Goal: Browse casually: Explore the website without a specific task or goal

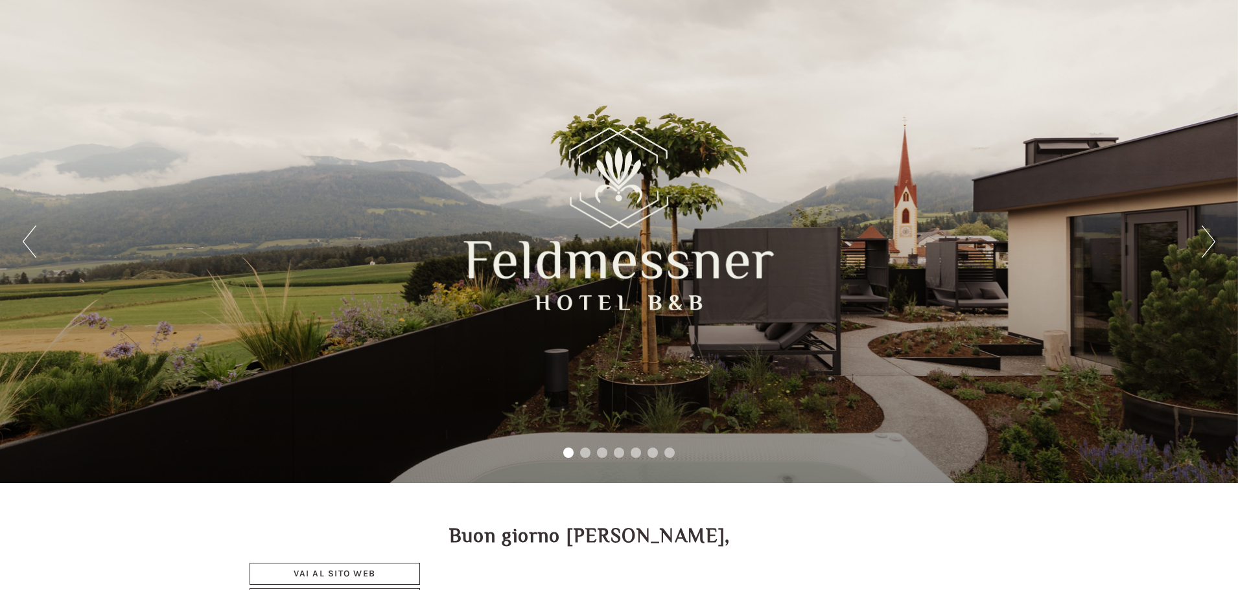
click at [1210, 241] on button "Next" at bounding box center [1208, 241] width 14 height 32
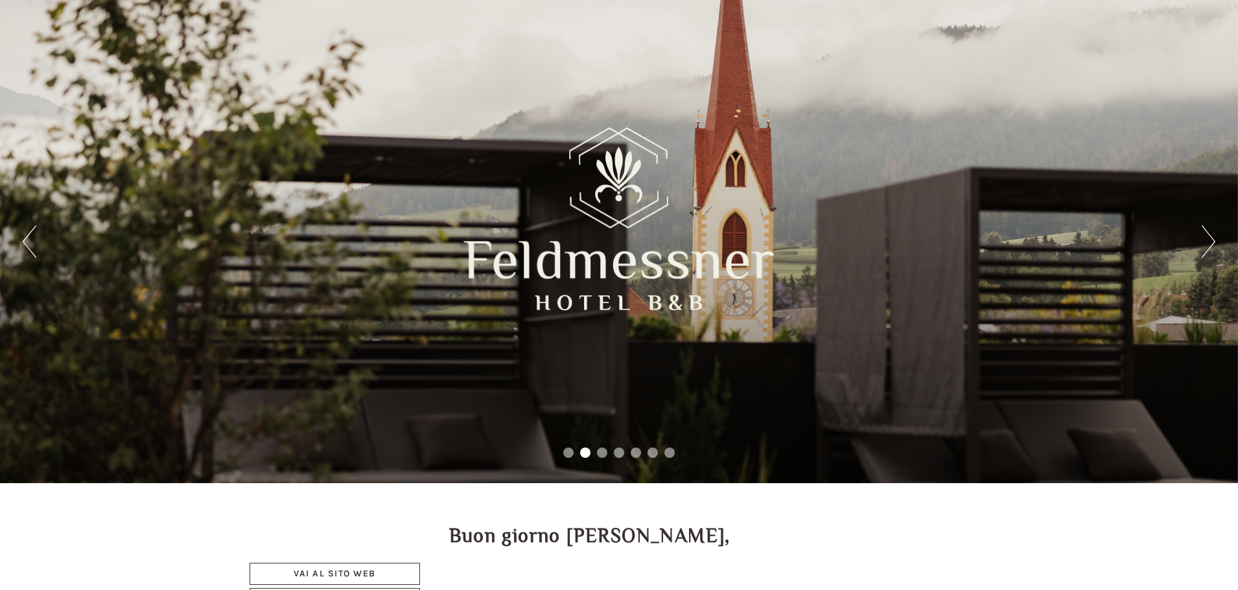
click at [1210, 241] on button "Next" at bounding box center [1208, 241] width 14 height 32
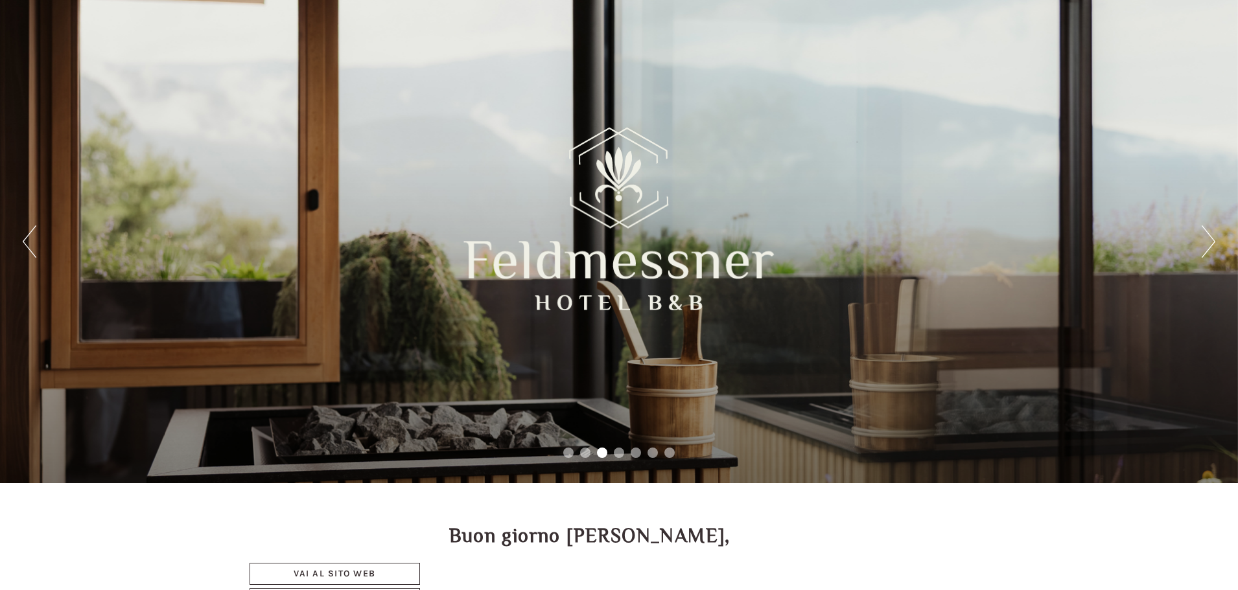
click at [1210, 241] on button "Next" at bounding box center [1208, 241] width 14 height 32
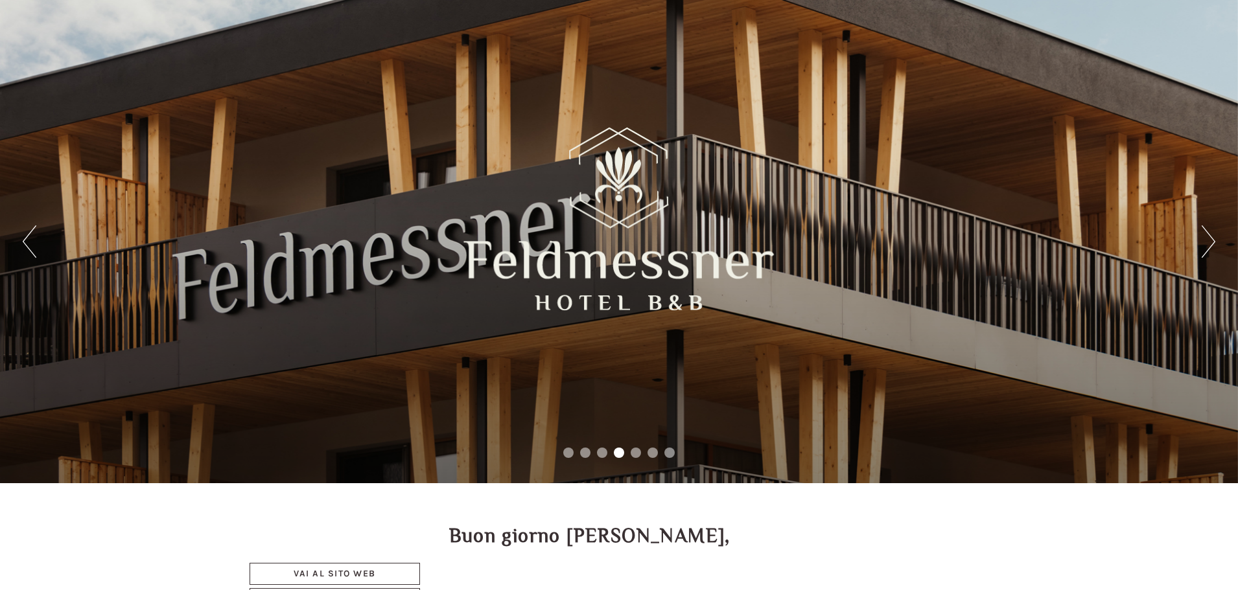
click at [1210, 241] on button "Next" at bounding box center [1208, 241] width 14 height 32
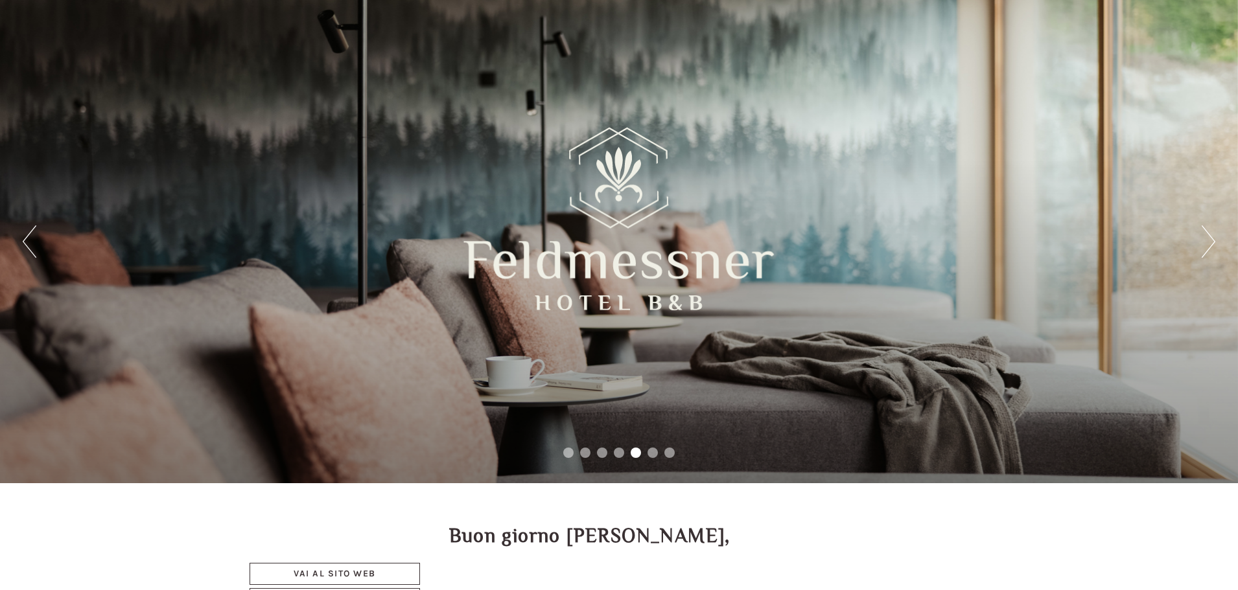
click at [1210, 241] on button "Next" at bounding box center [1208, 241] width 14 height 32
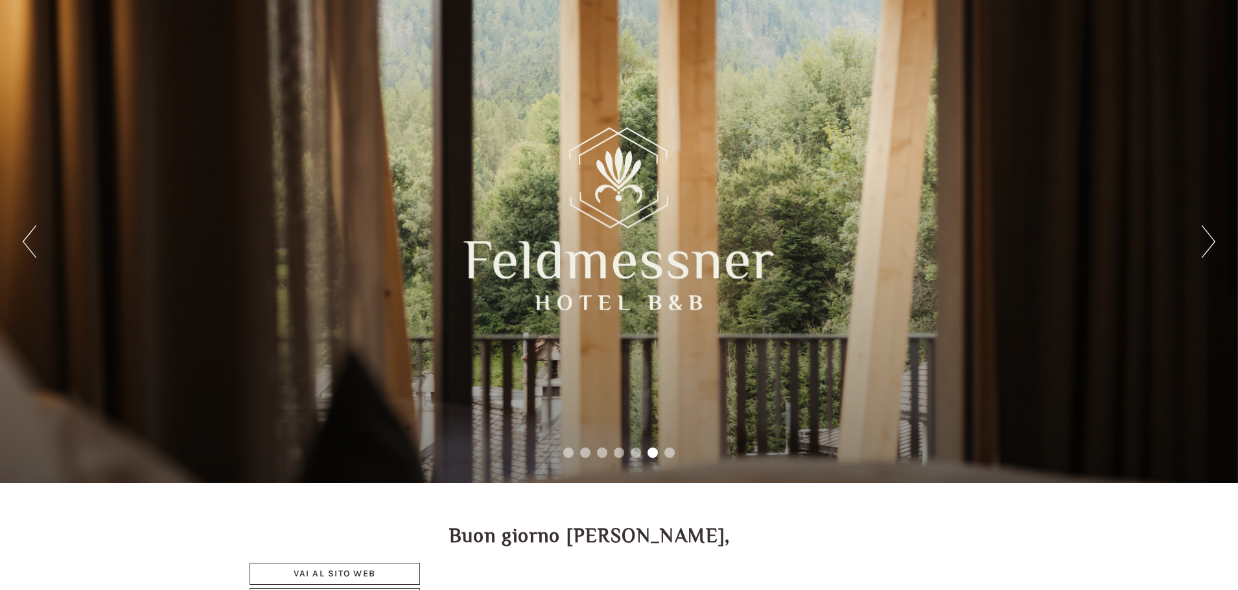
click at [1210, 241] on button "Next" at bounding box center [1208, 241] width 14 height 32
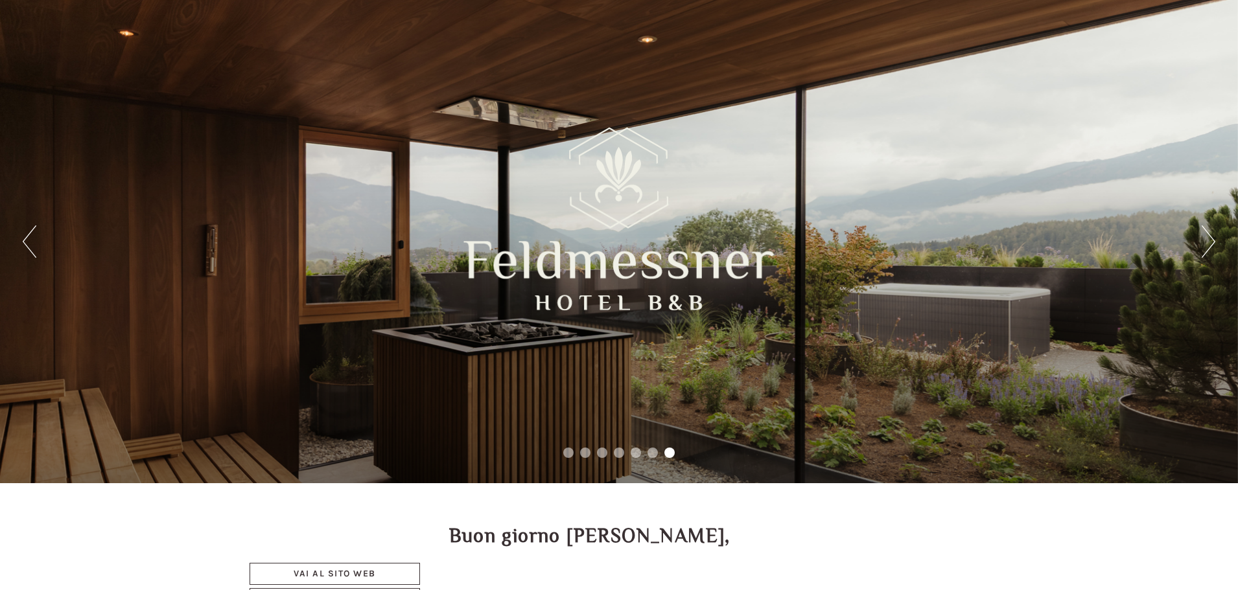
click at [1210, 241] on button "Next" at bounding box center [1208, 241] width 14 height 32
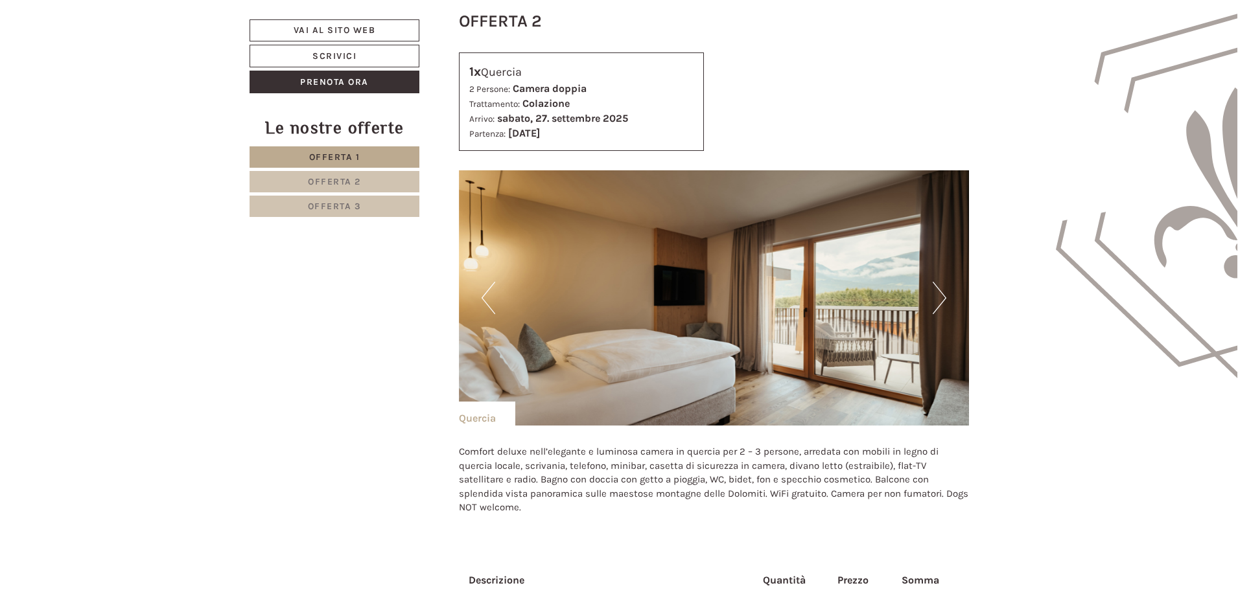
scroll to position [1620, 0]
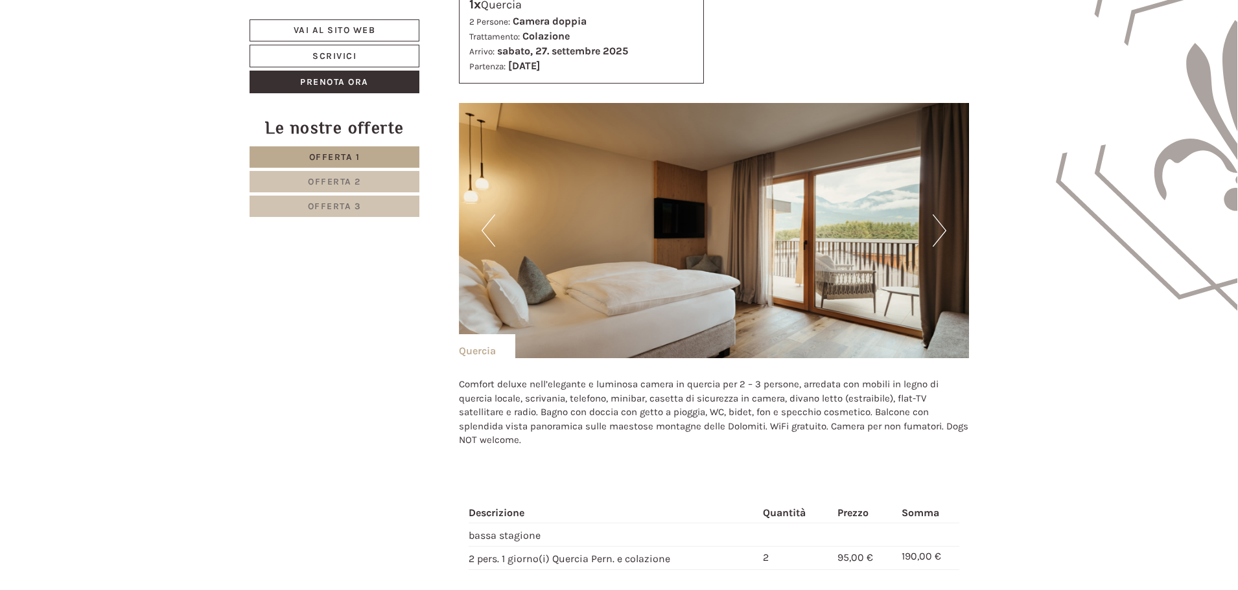
click at [942, 233] on button "Next" at bounding box center [939, 230] width 14 height 32
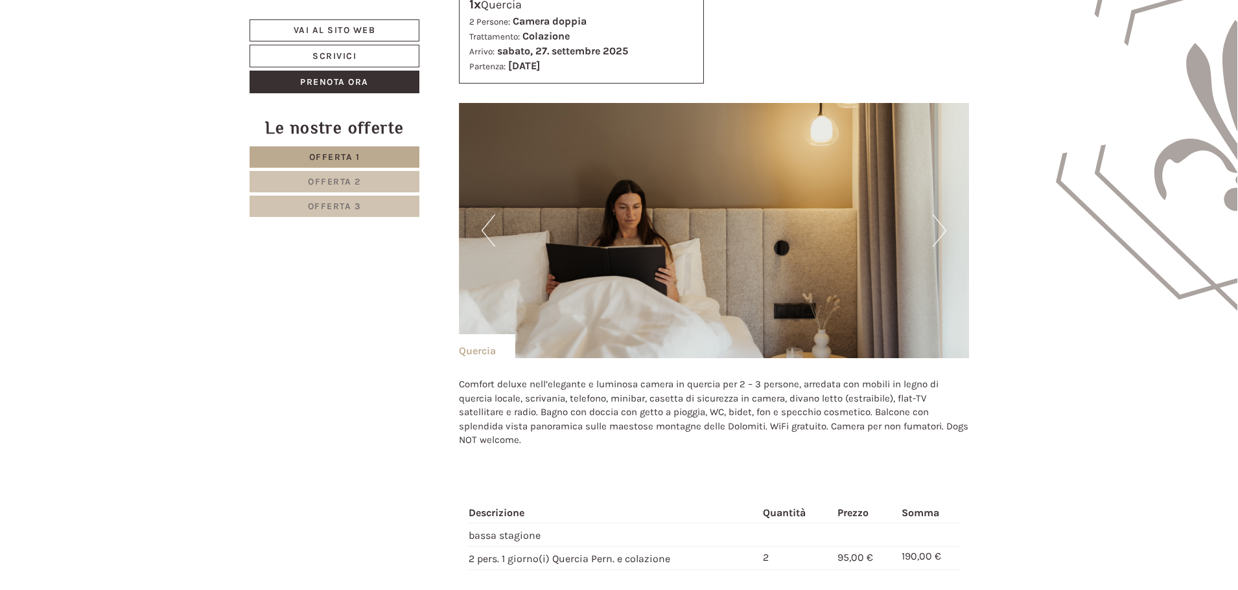
click at [941, 233] on button "Next" at bounding box center [939, 230] width 14 height 32
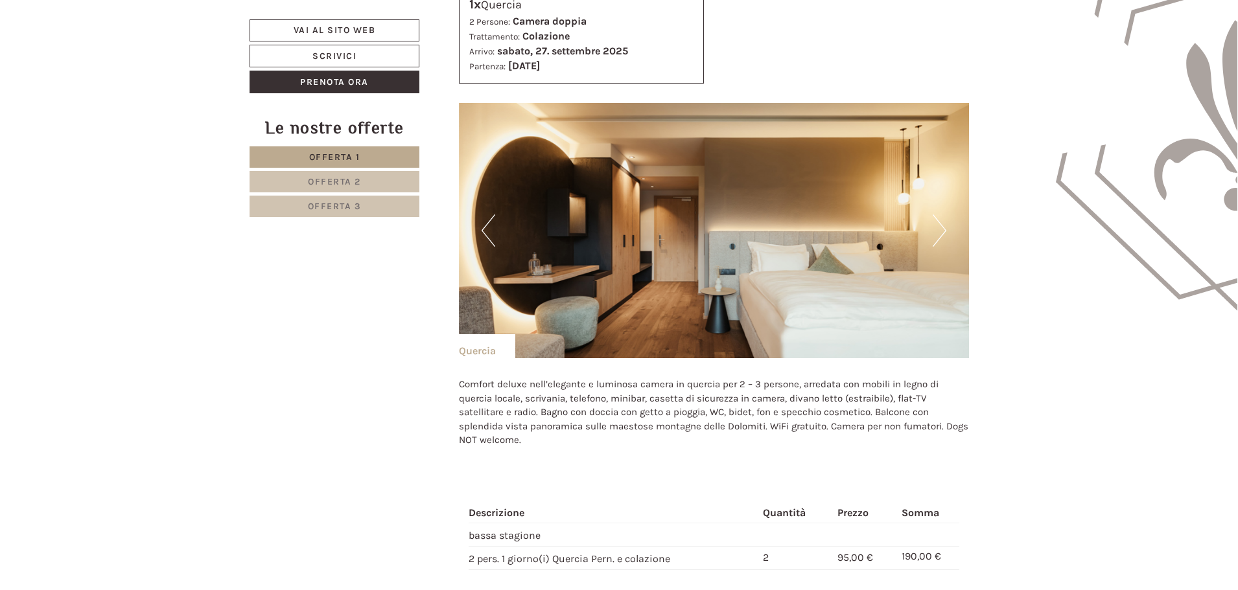
click at [941, 233] on button "Next" at bounding box center [939, 230] width 14 height 32
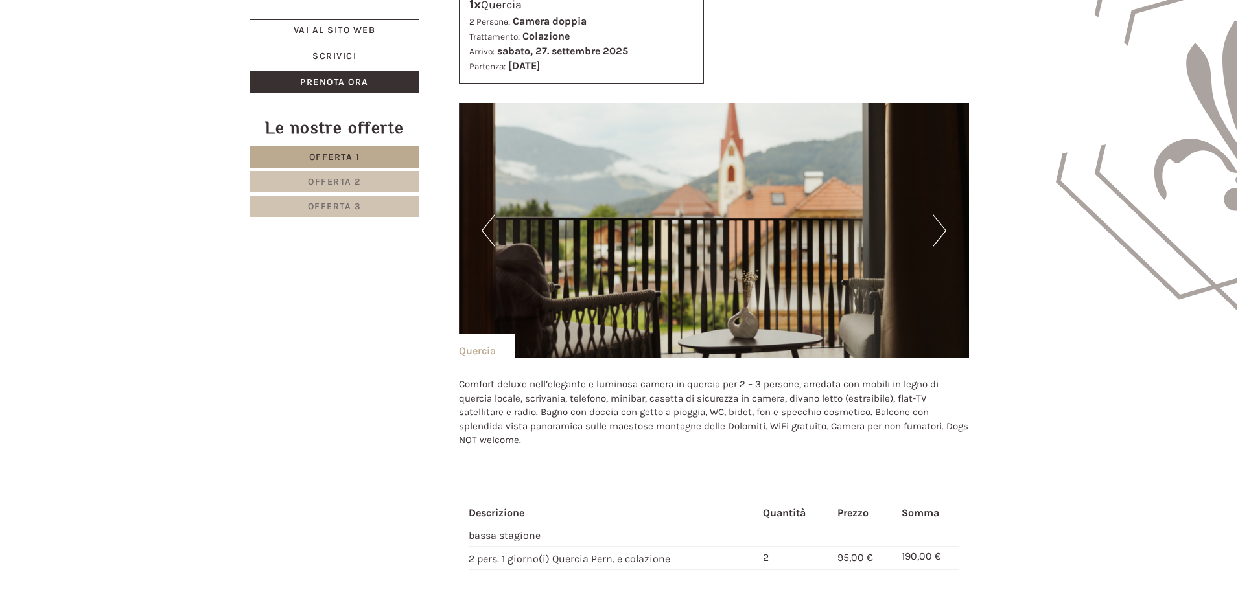
click at [941, 233] on button "Next" at bounding box center [939, 230] width 14 height 32
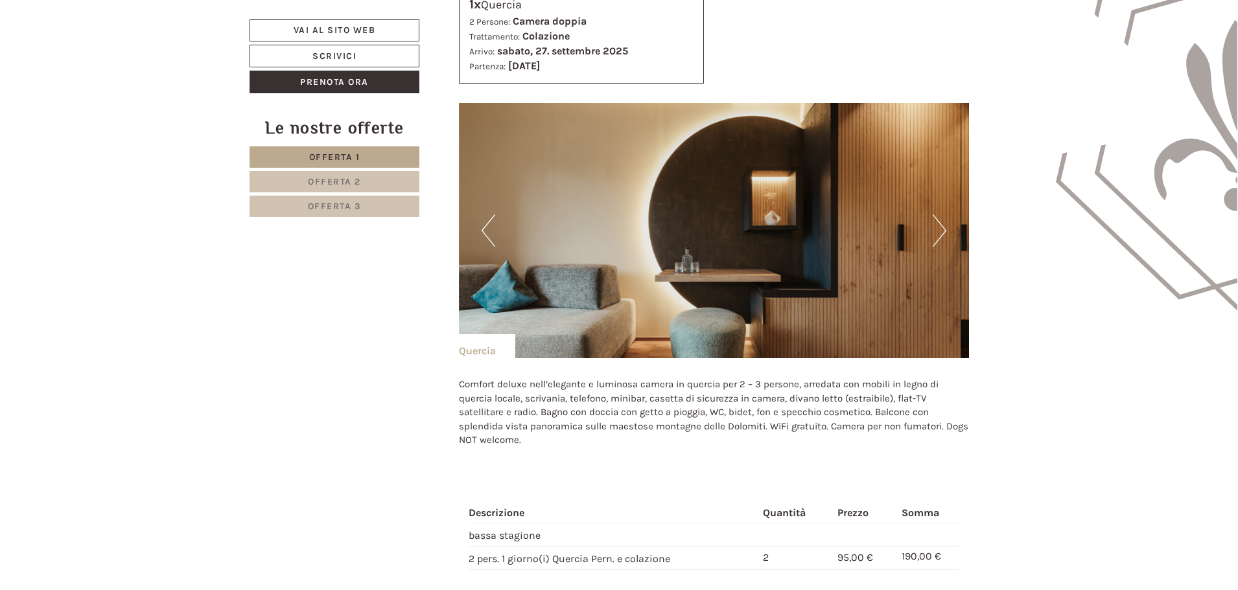
click at [941, 233] on button "Next" at bounding box center [939, 230] width 14 height 32
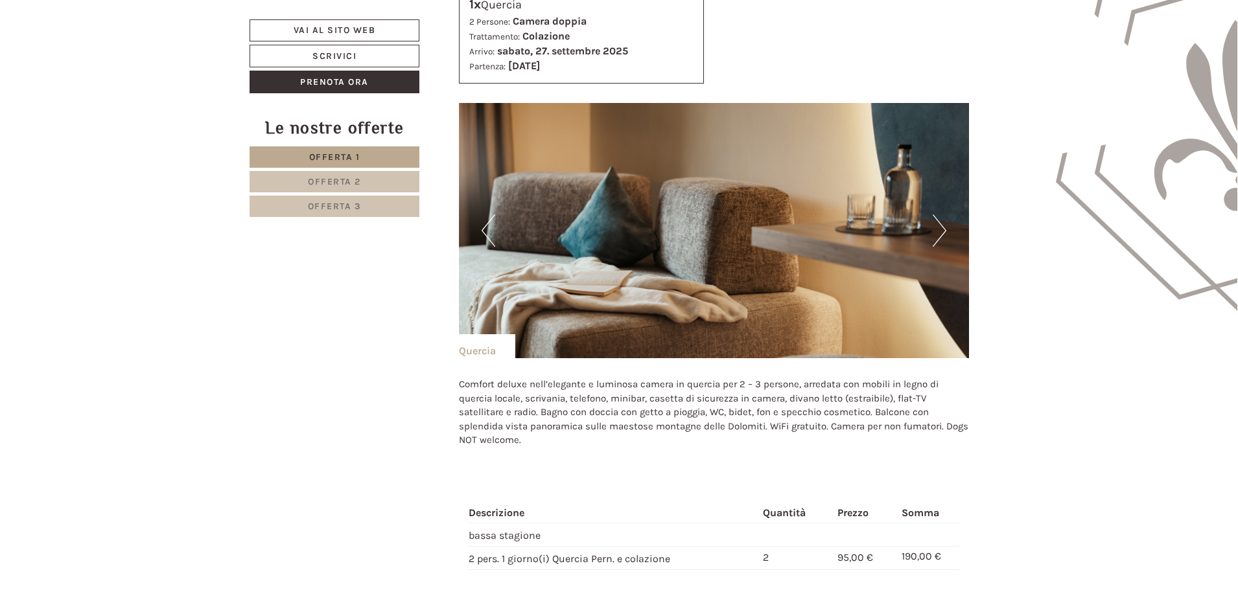
click at [941, 233] on button "Next" at bounding box center [939, 230] width 14 height 32
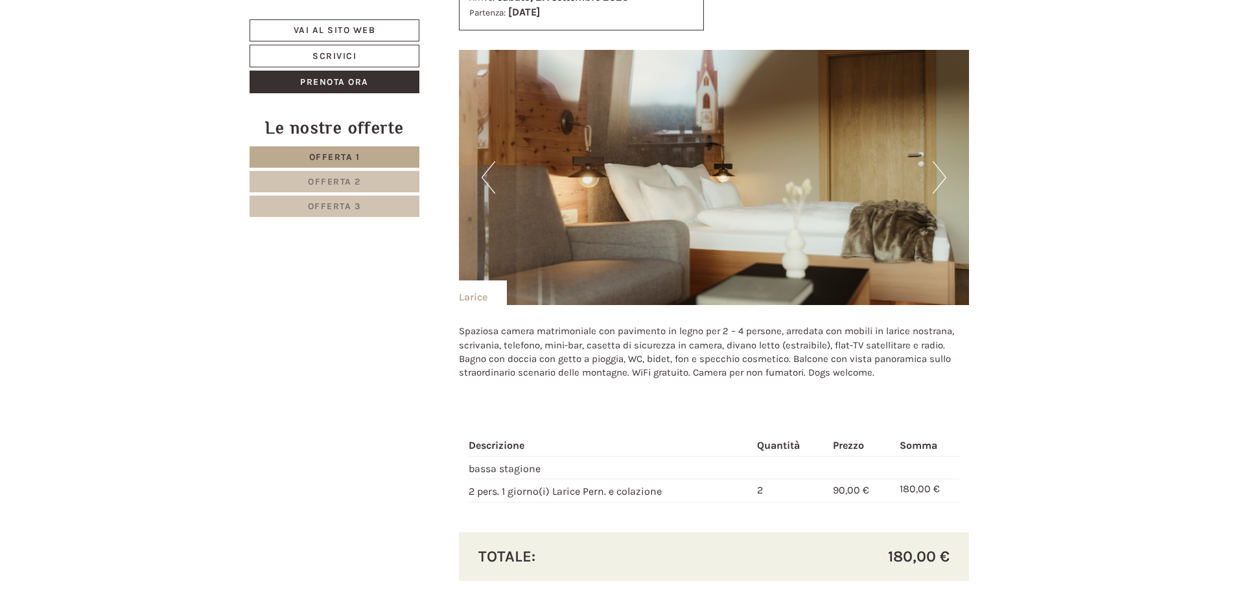
scroll to position [2592, 0]
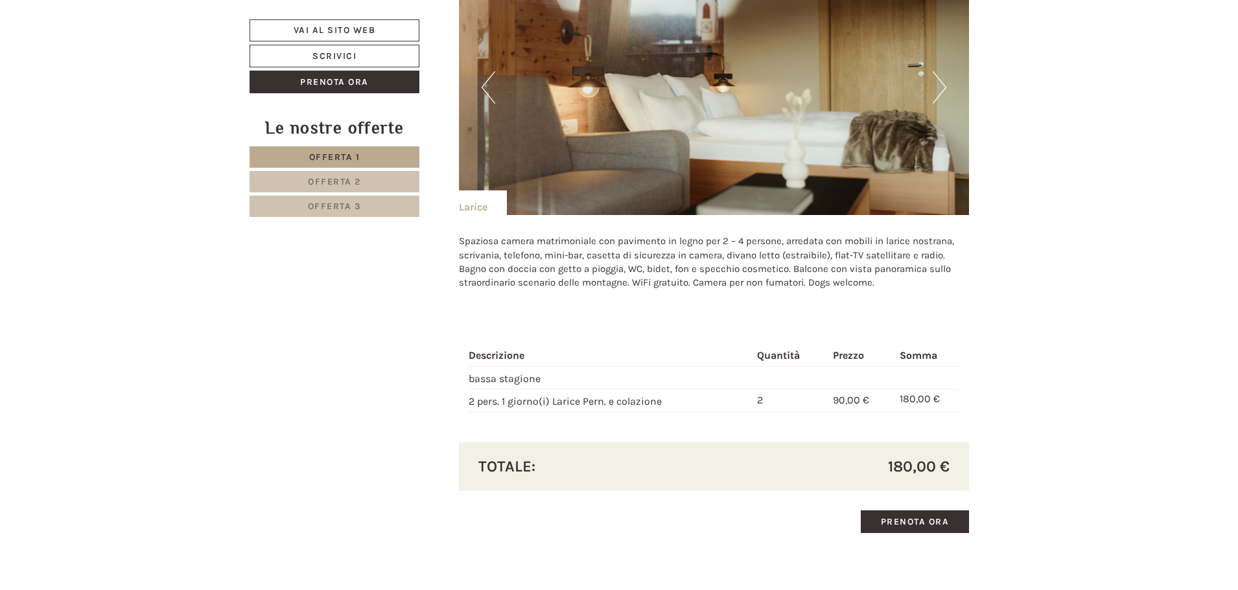
click at [940, 91] on button "Next" at bounding box center [939, 87] width 14 height 32
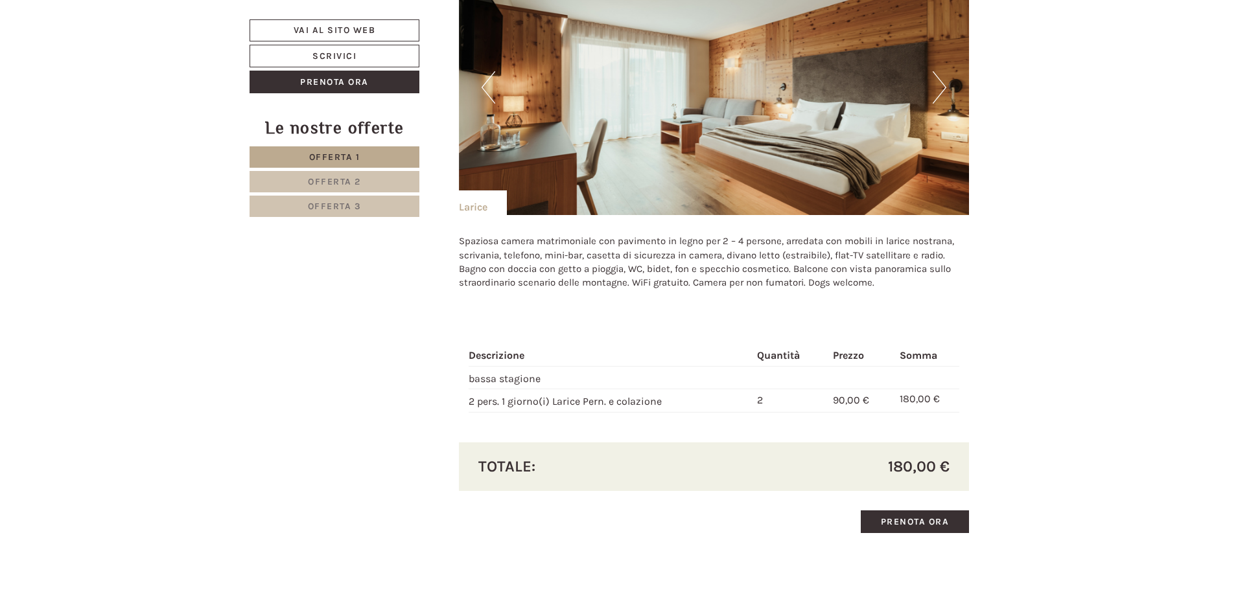
click at [940, 91] on button "Next" at bounding box center [939, 87] width 14 height 32
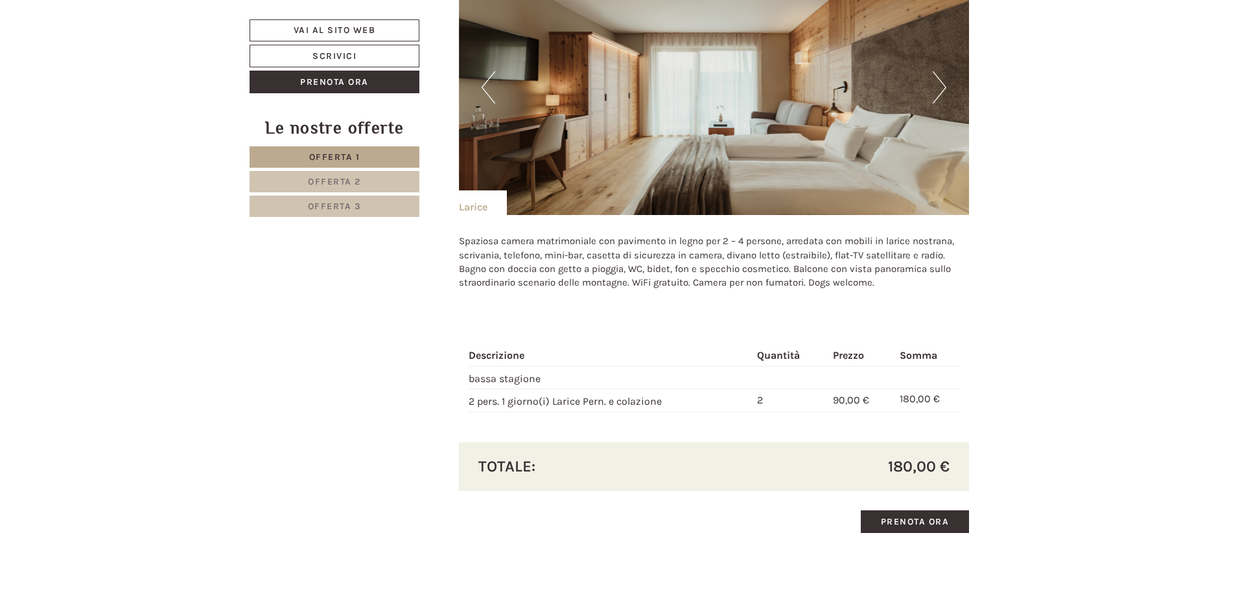
click at [940, 91] on button "Next" at bounding box center [939, 87] width 14 height 32
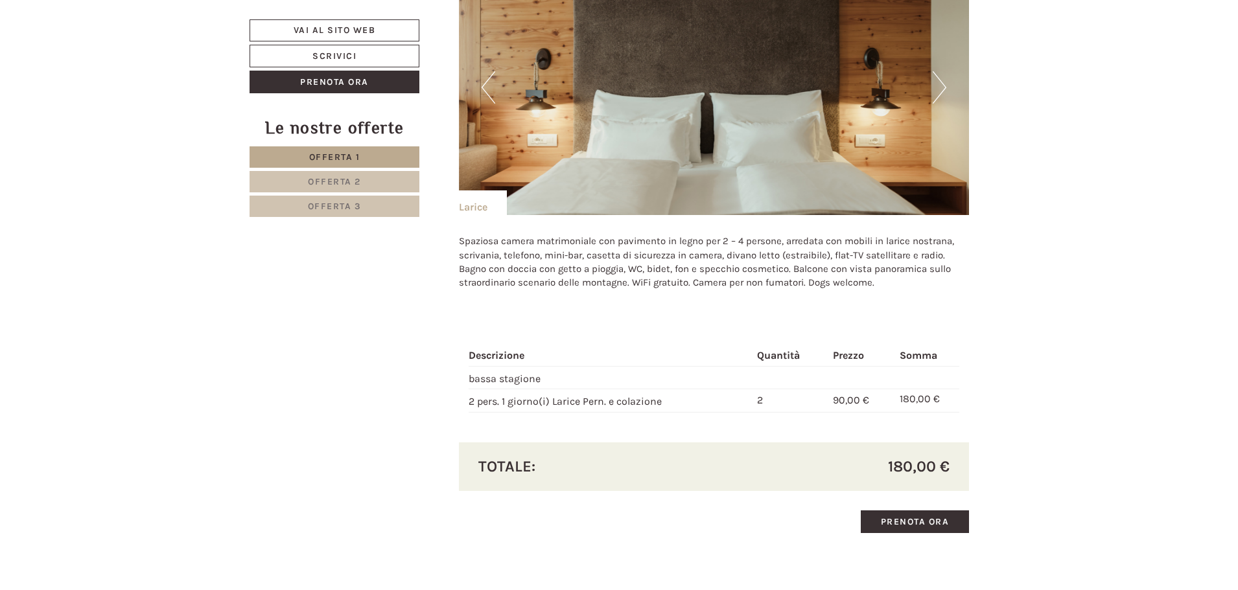
click at [940, 91] on button "Next" at bounding box center [939, 87] width 14 height 32
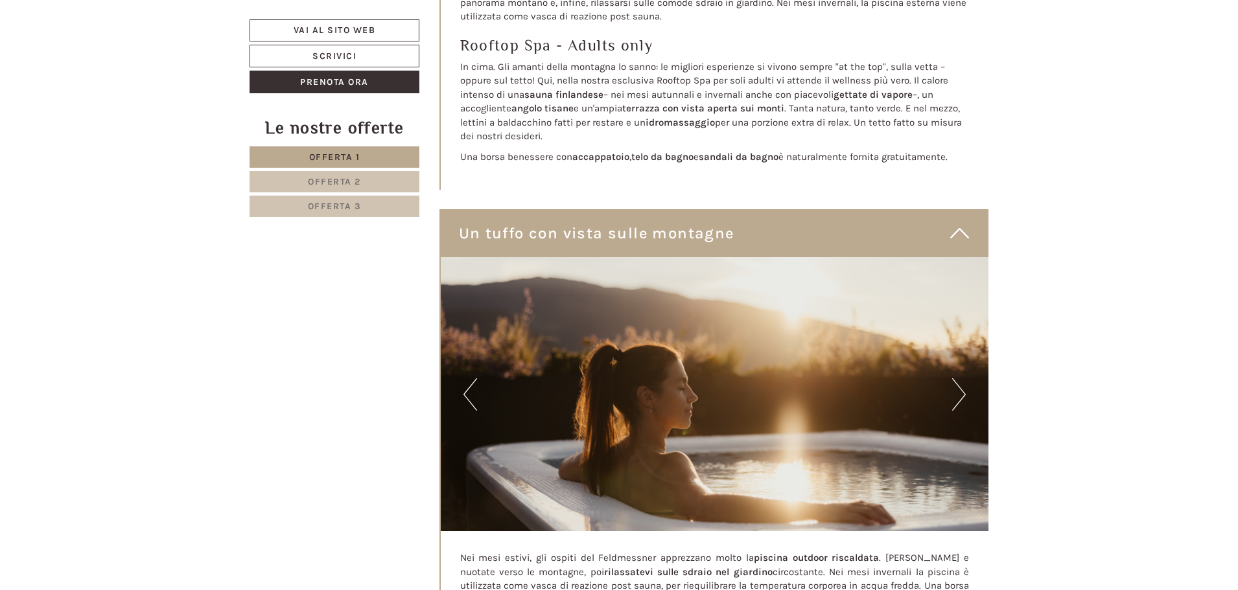
scroll to position [5313, 0]
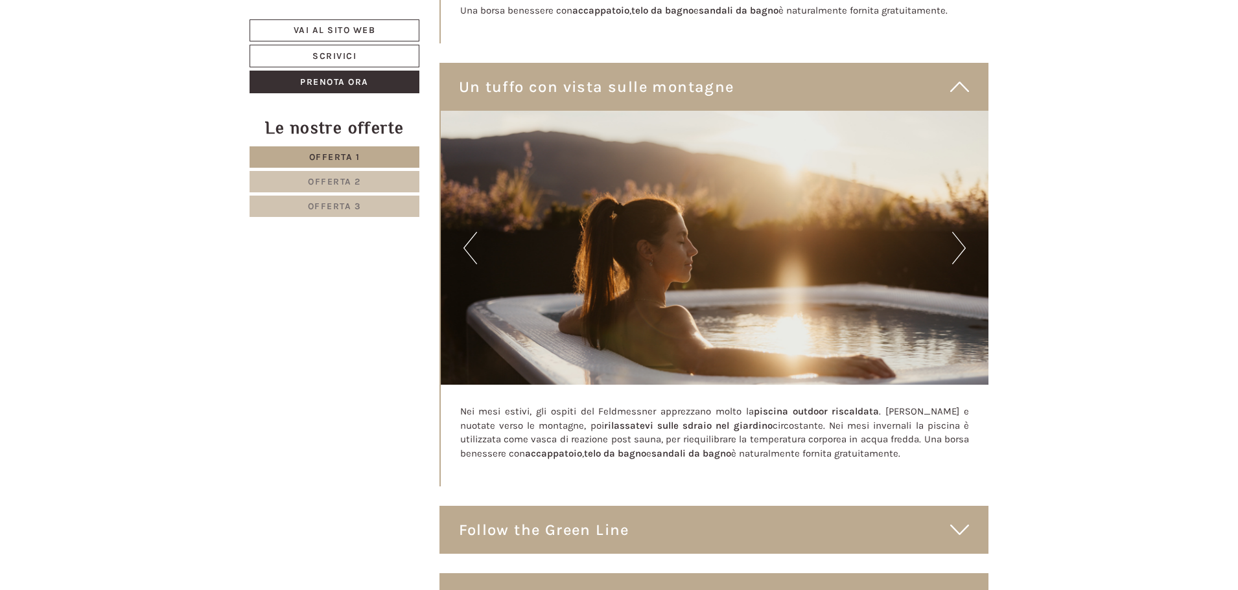
click at [958, 240] on button "Next" at bounding box center [959, 248] width 14 height 32
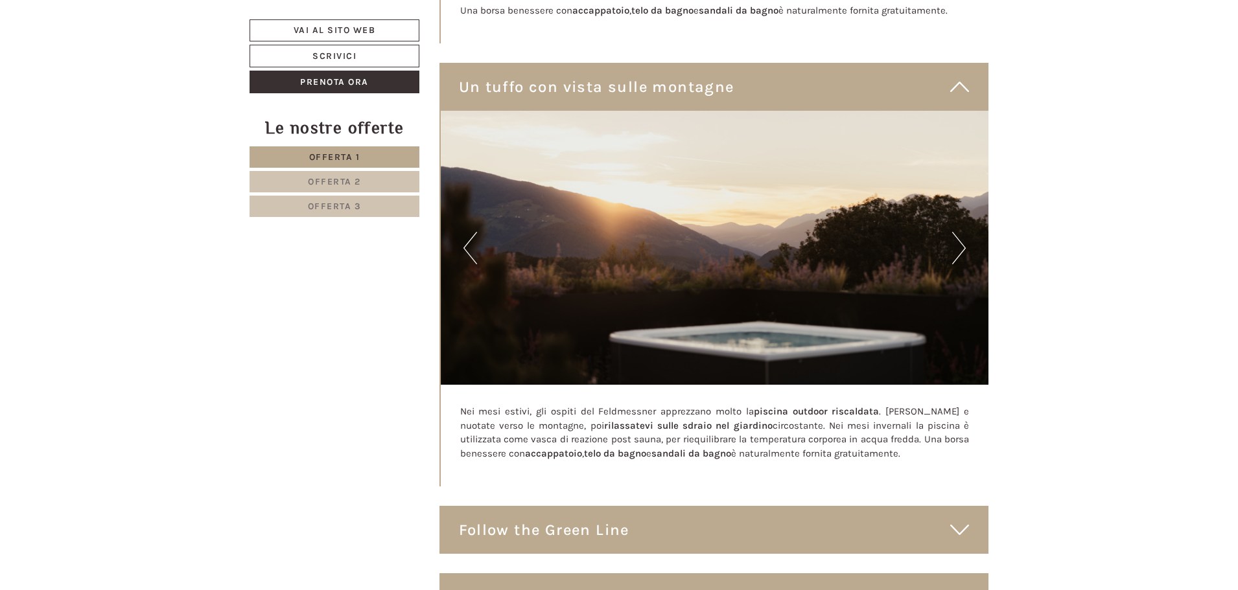
click at [958, 240] on button "Next" at bounding box center [959, 248] width 14 height 32
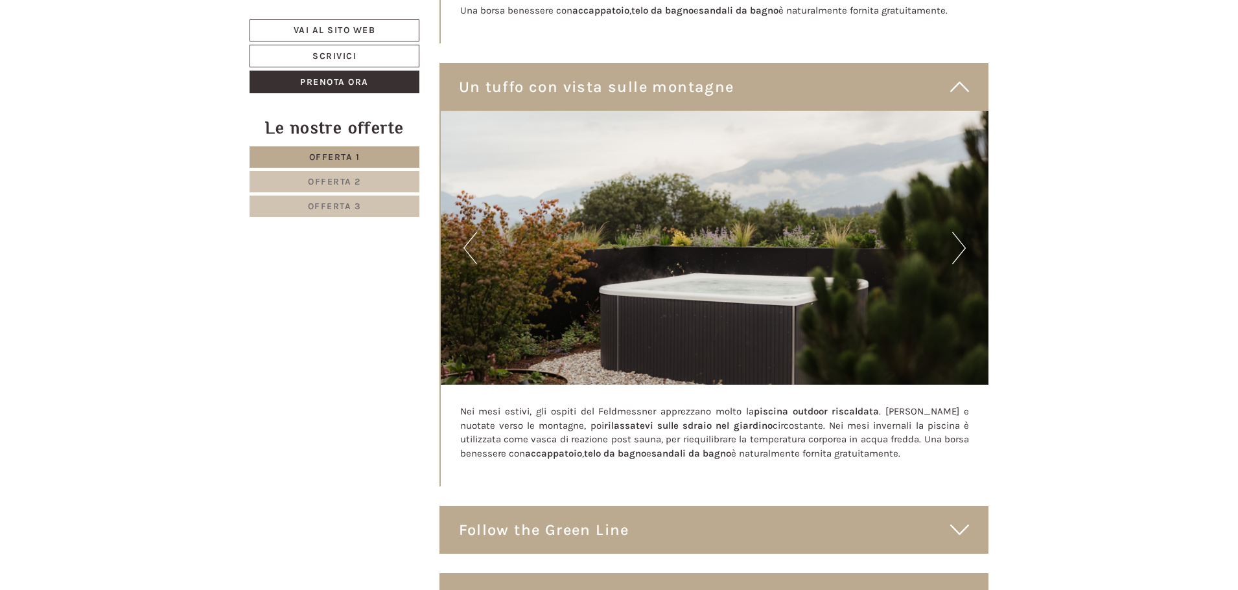
click at [958, 240] on button "Next" at bounding box center [959, 248] width 14 height 32
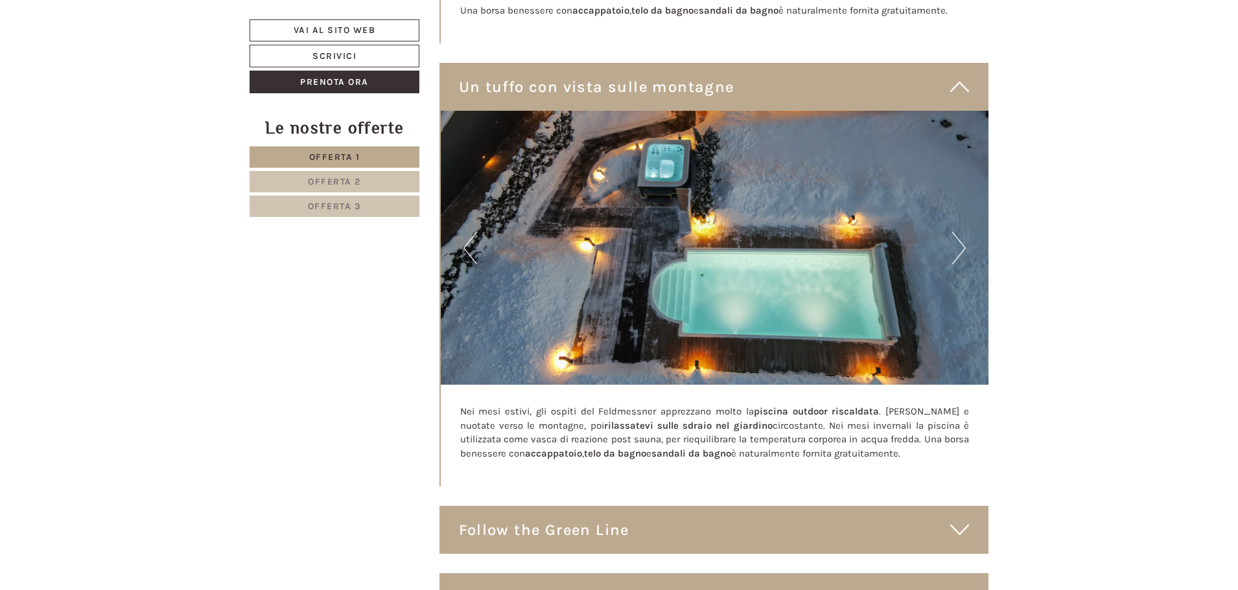
click at [958, 240] on button "Next" at bounding box center [959, 248] width 14 height 32
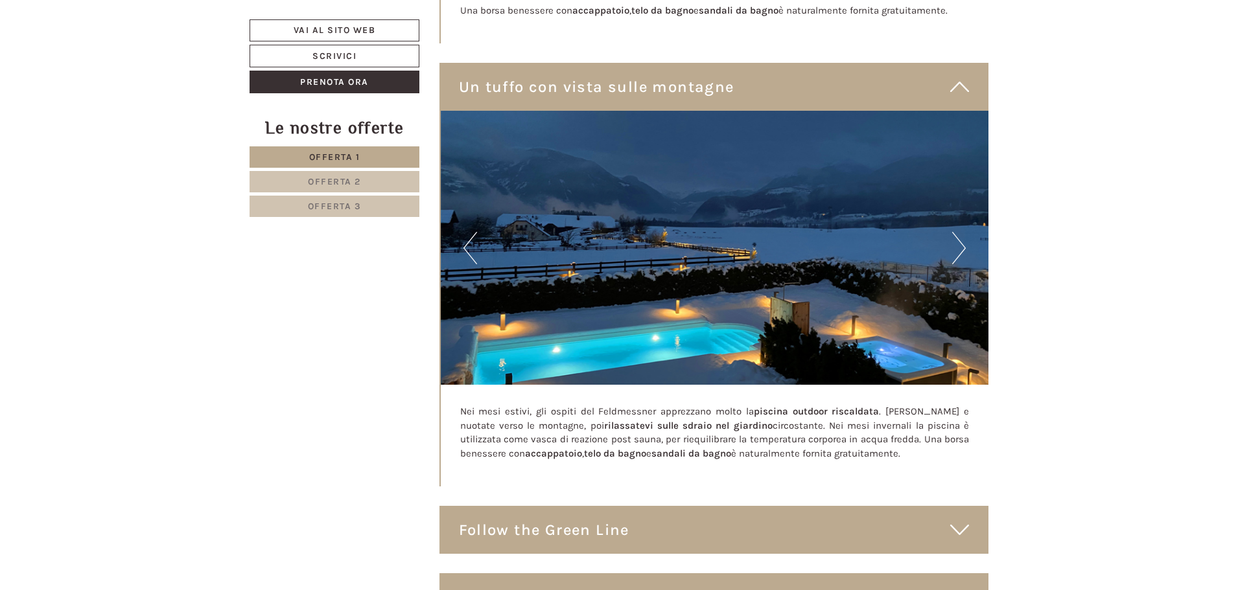
click at [958, 240] on button "Next" at bounding box center [959, 248] width 14 height 32
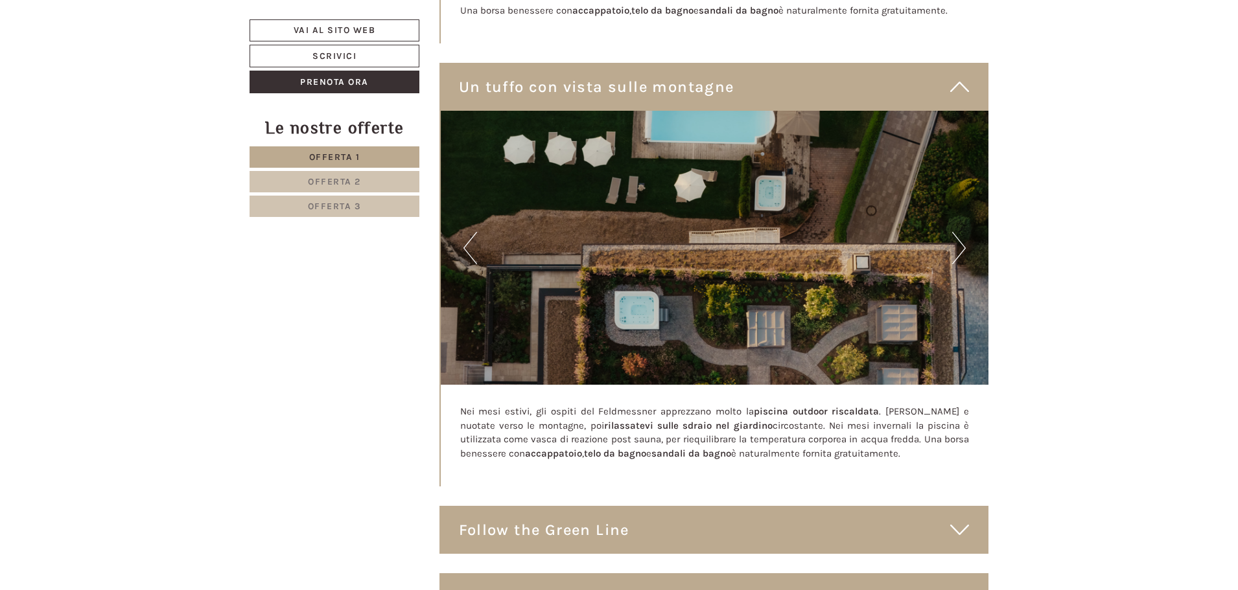
click at [958, 240] on button "Next" at bounding box center [959, 248] width 14 height 32
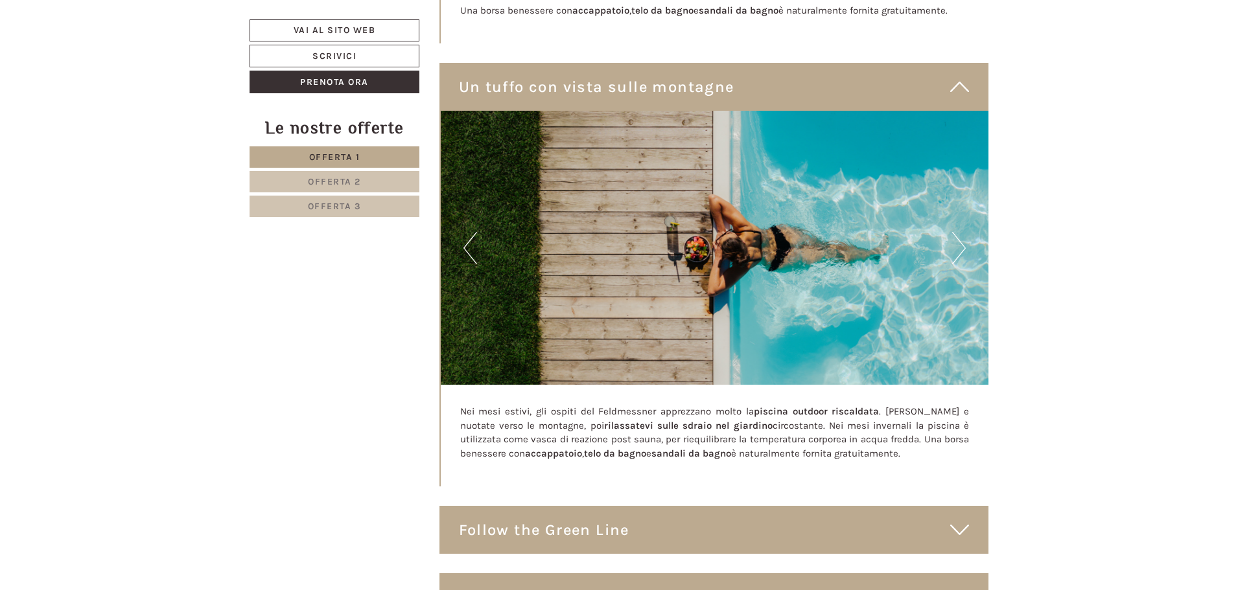
click at [958, 240] on button "Next" at bounding box center [959, 248] width 14 height 32
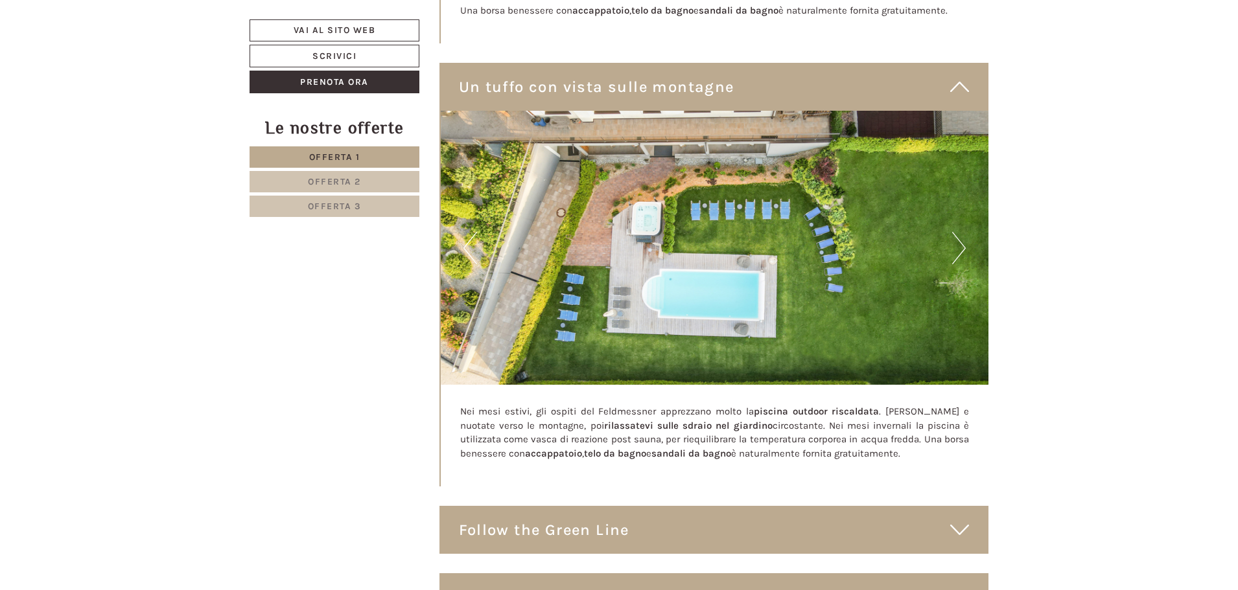
click at [958, 240] on button "Next" at bounding box center [959, 248] width 14 height 32
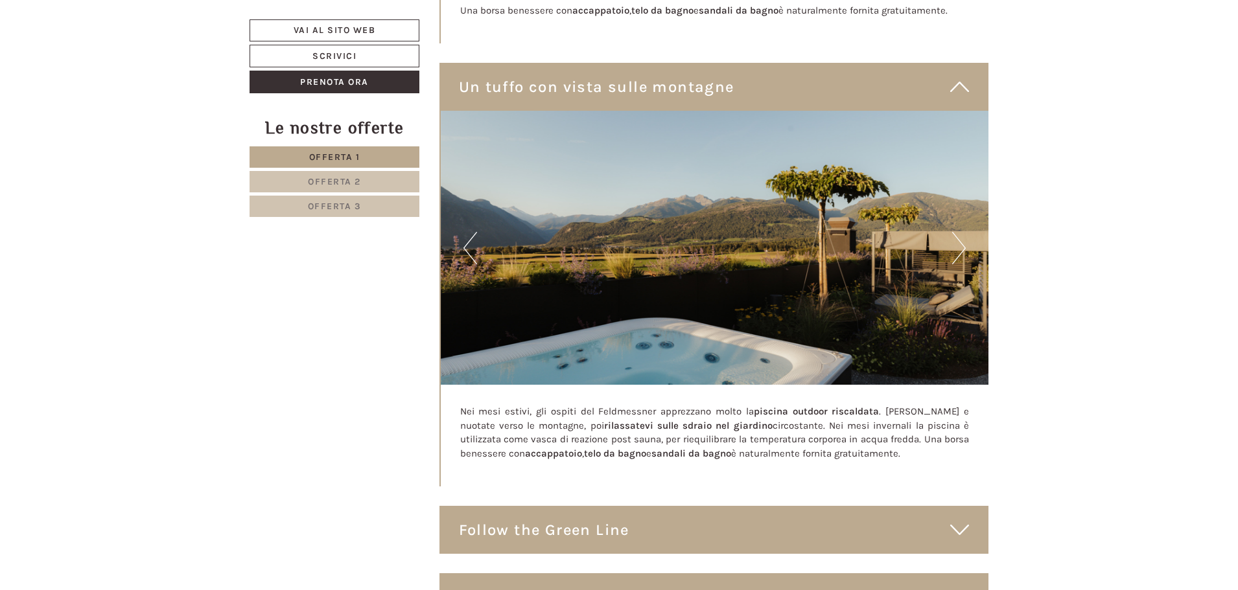
click at [958, 240] on button "Next" at bounding box center [959, 248] width 14 height 32
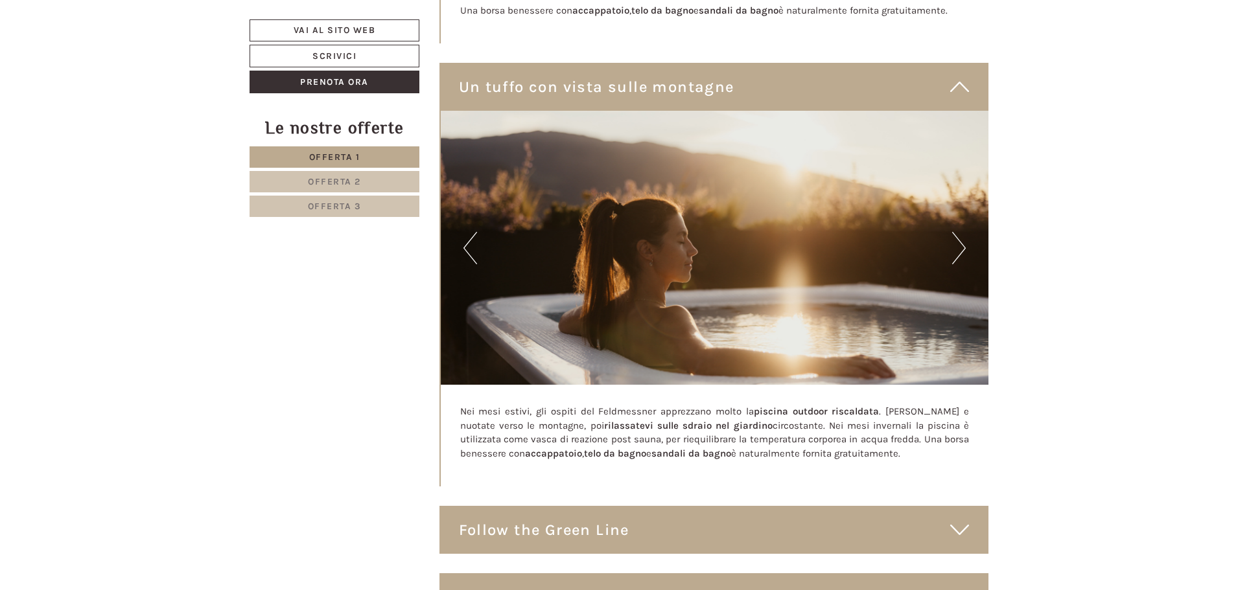
click at [958, 240] on button "Next" at bounding box center [959, 248] width 14 height 32
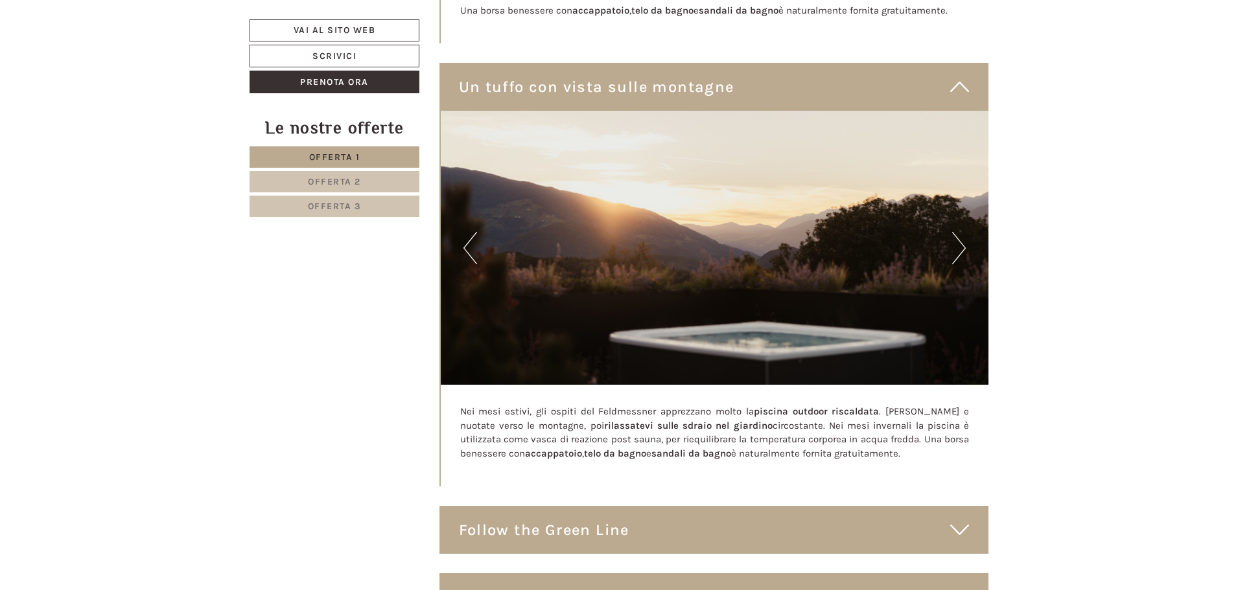
click at [958, 240] on button "Next" at bounding box center [959, 248] width 14 height 32
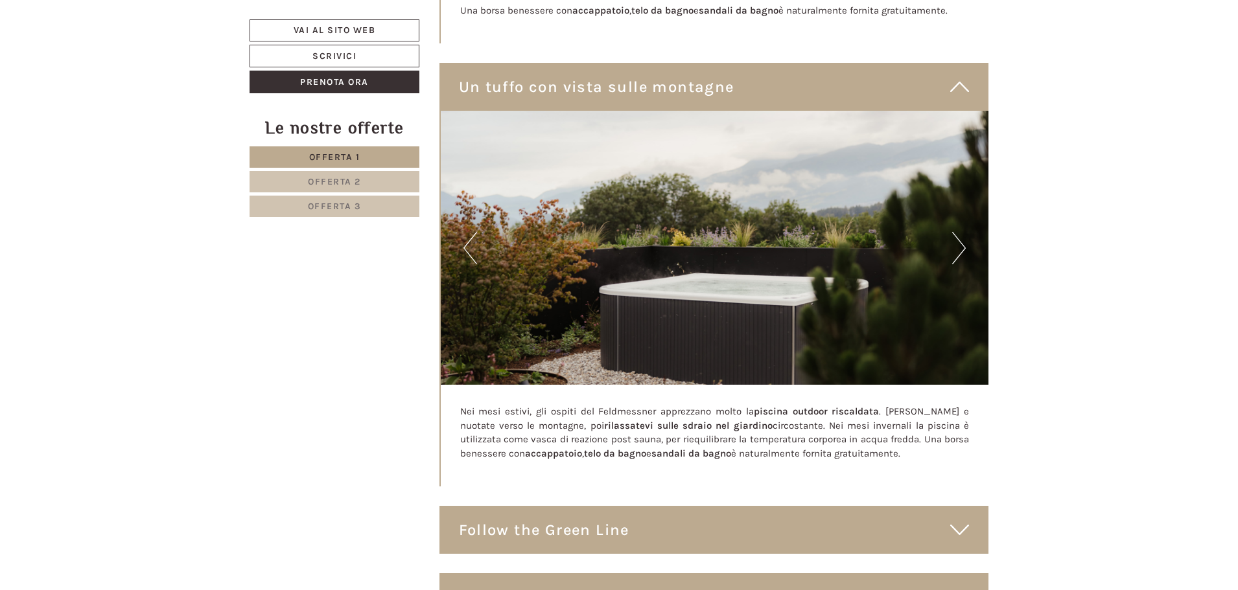
click at [466, 236] on button "Previous" at bounding box center [470, 248] width 14 height 32
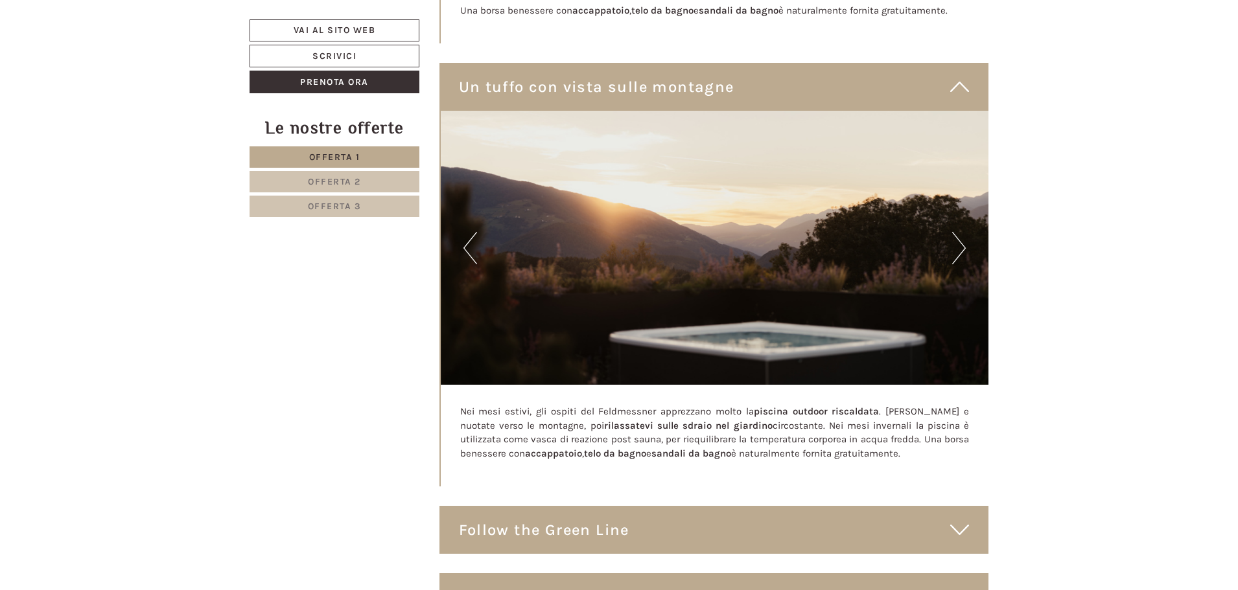
click at [960, 240] on button "Next" at bounding box center [959, 248] width 14 height 32
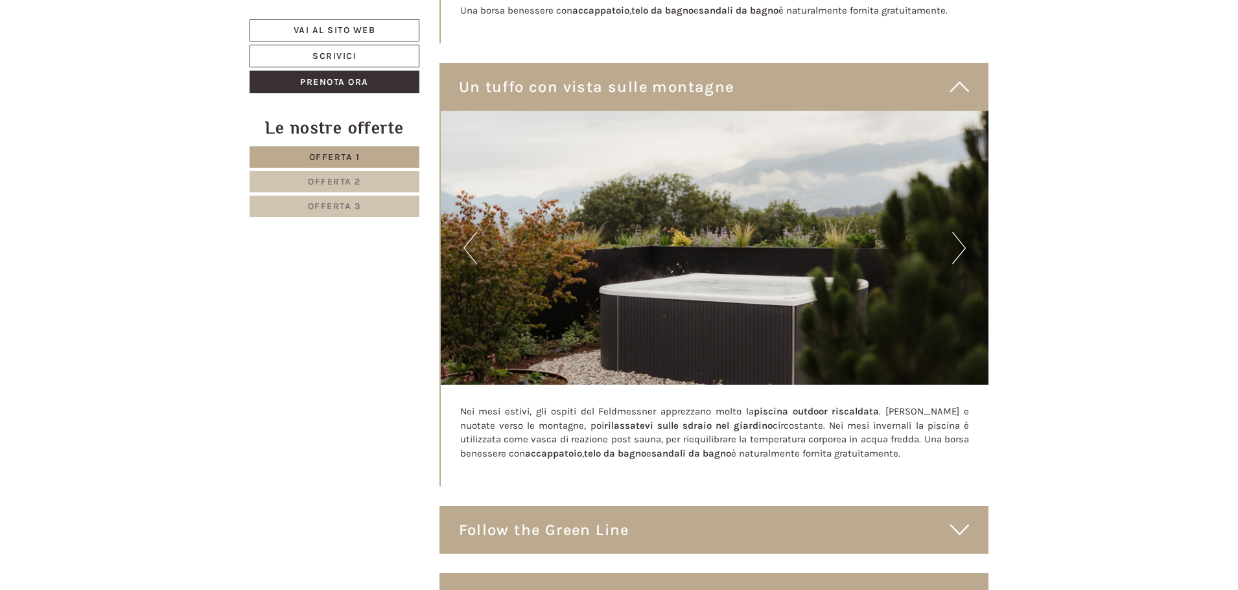
click at [960, 240] on button "Next" at bounding box center [959, 248] width 14 height 32
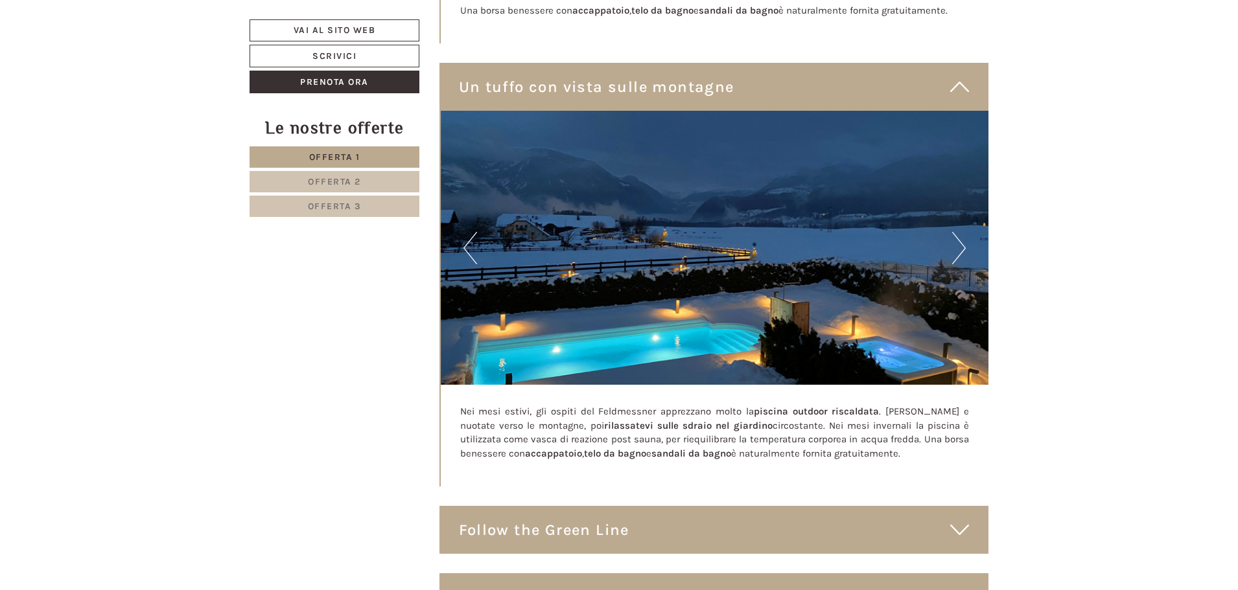
click at [956, 235] on button "Next" at bounding box center [959, 248] width 14 height 32
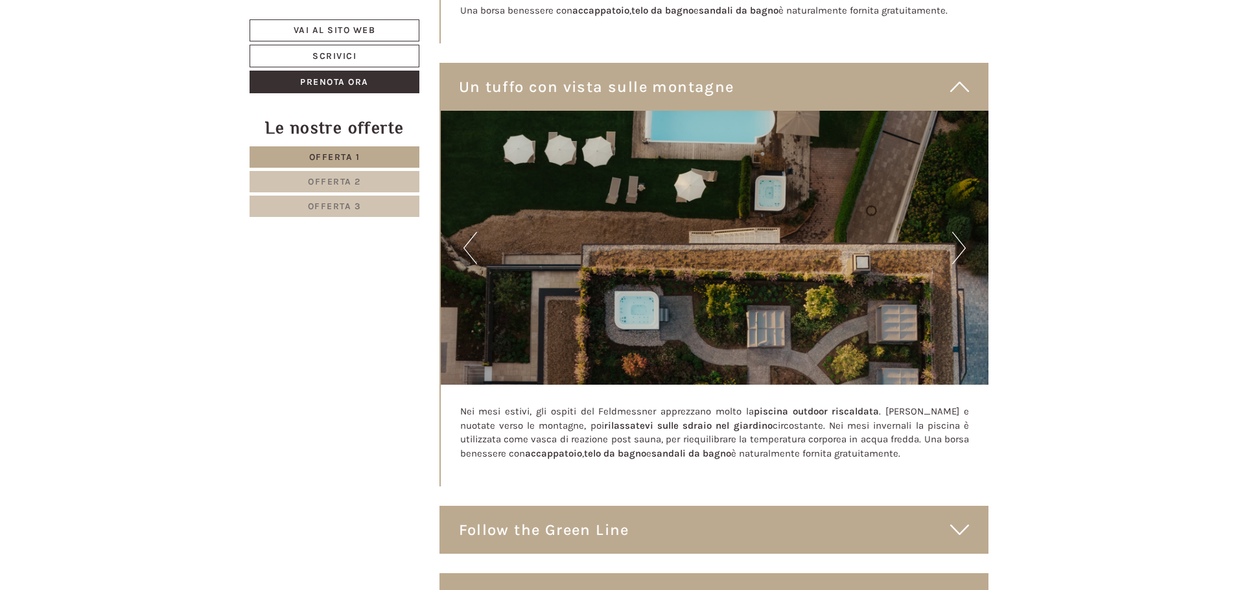
click at [957, 235] on button "Next" at bounding box center [959, 248] width 14 height 32
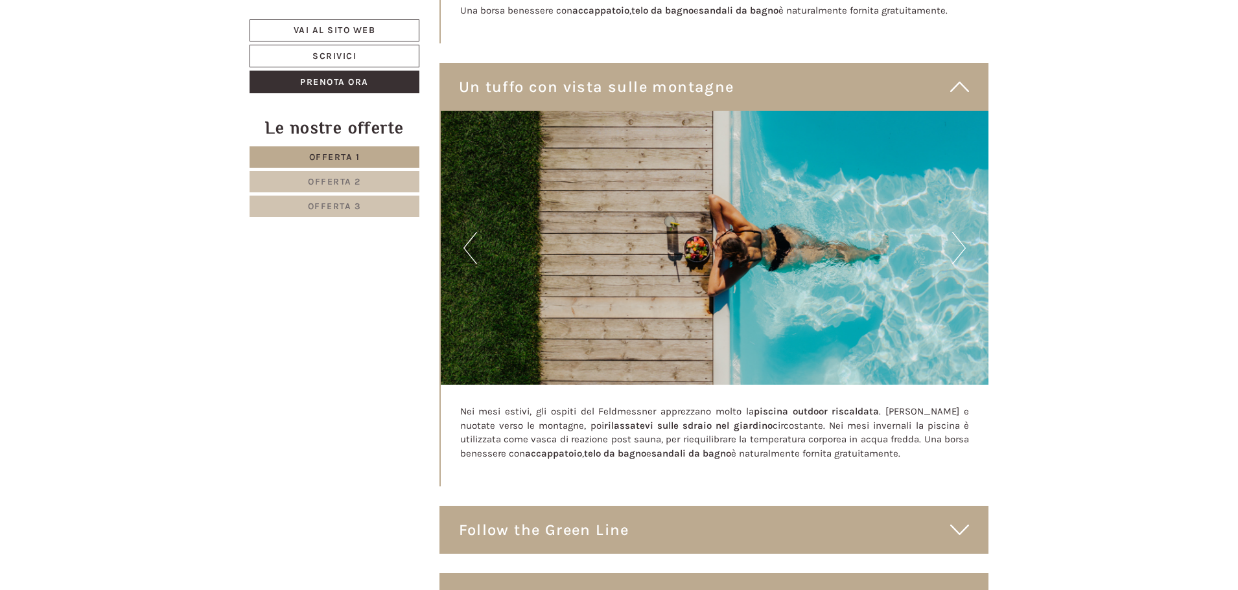
click at [957, 235] on button "Next" at bounding box center [959, 248] width 14 height 32
